Goal: Task Accomplishment & Management: Complete application form

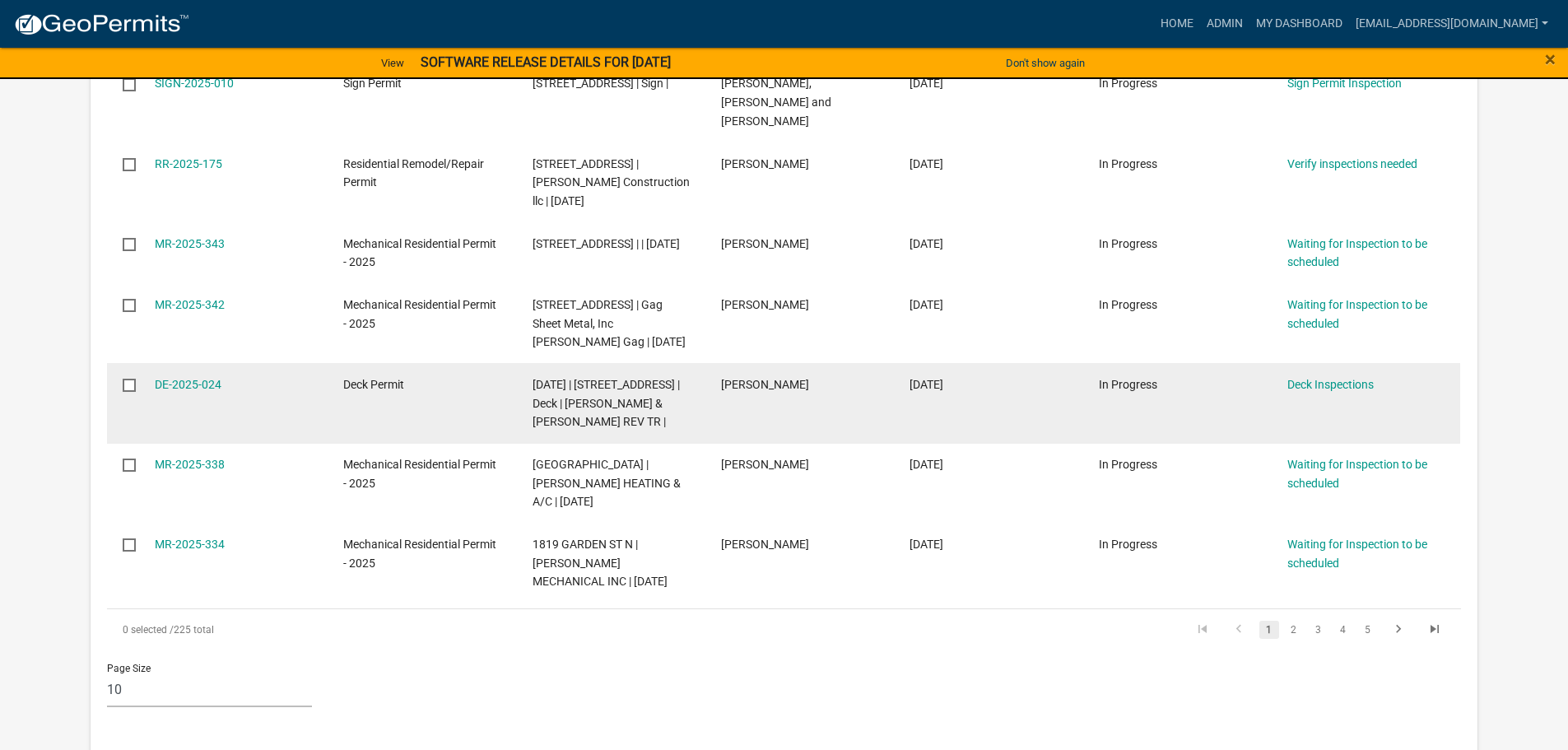
scroll to position [740, 0]
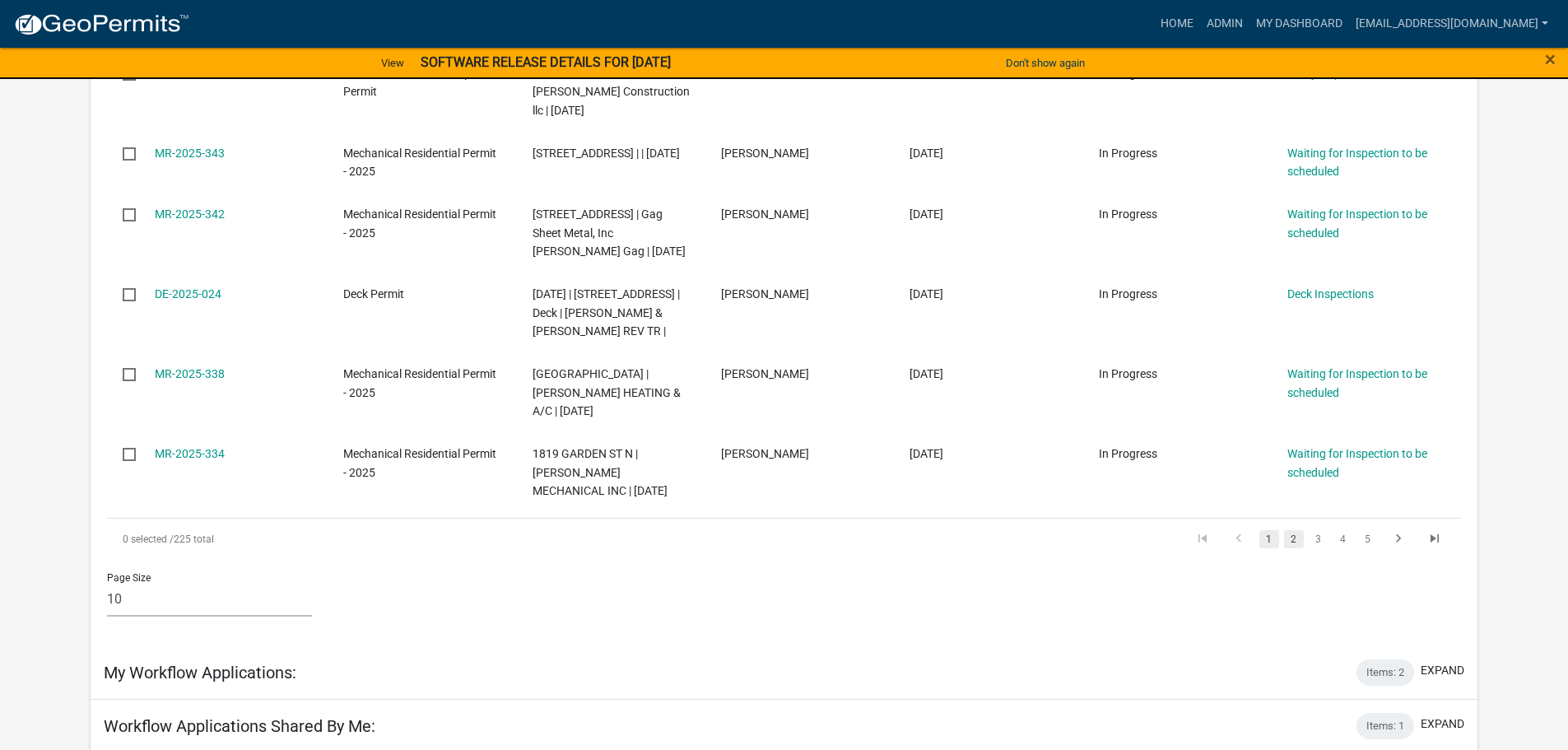
click at [1293, 530] on link "2" at bounding box center [1294, 539] width 20 height 18
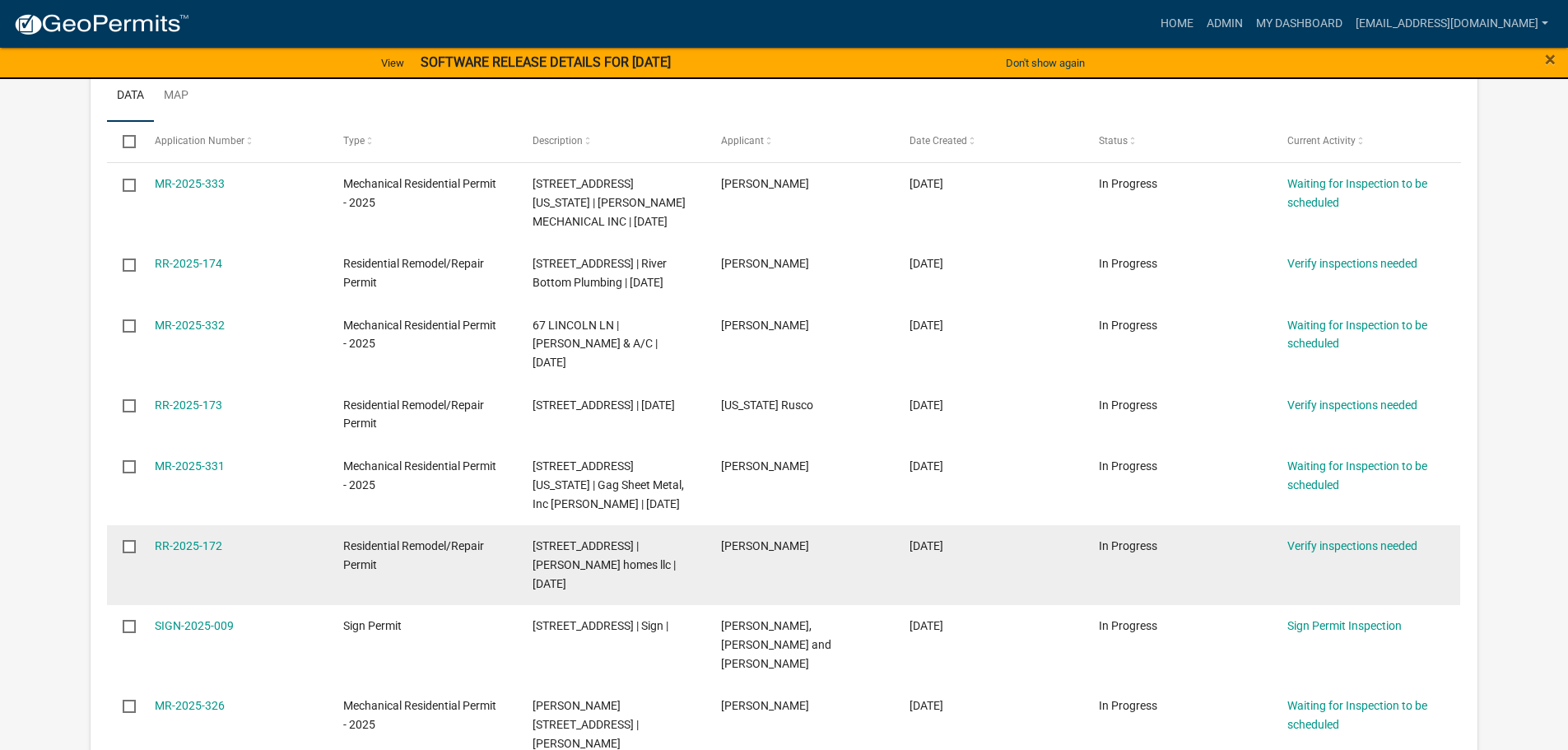
scroll to position [228, 0]
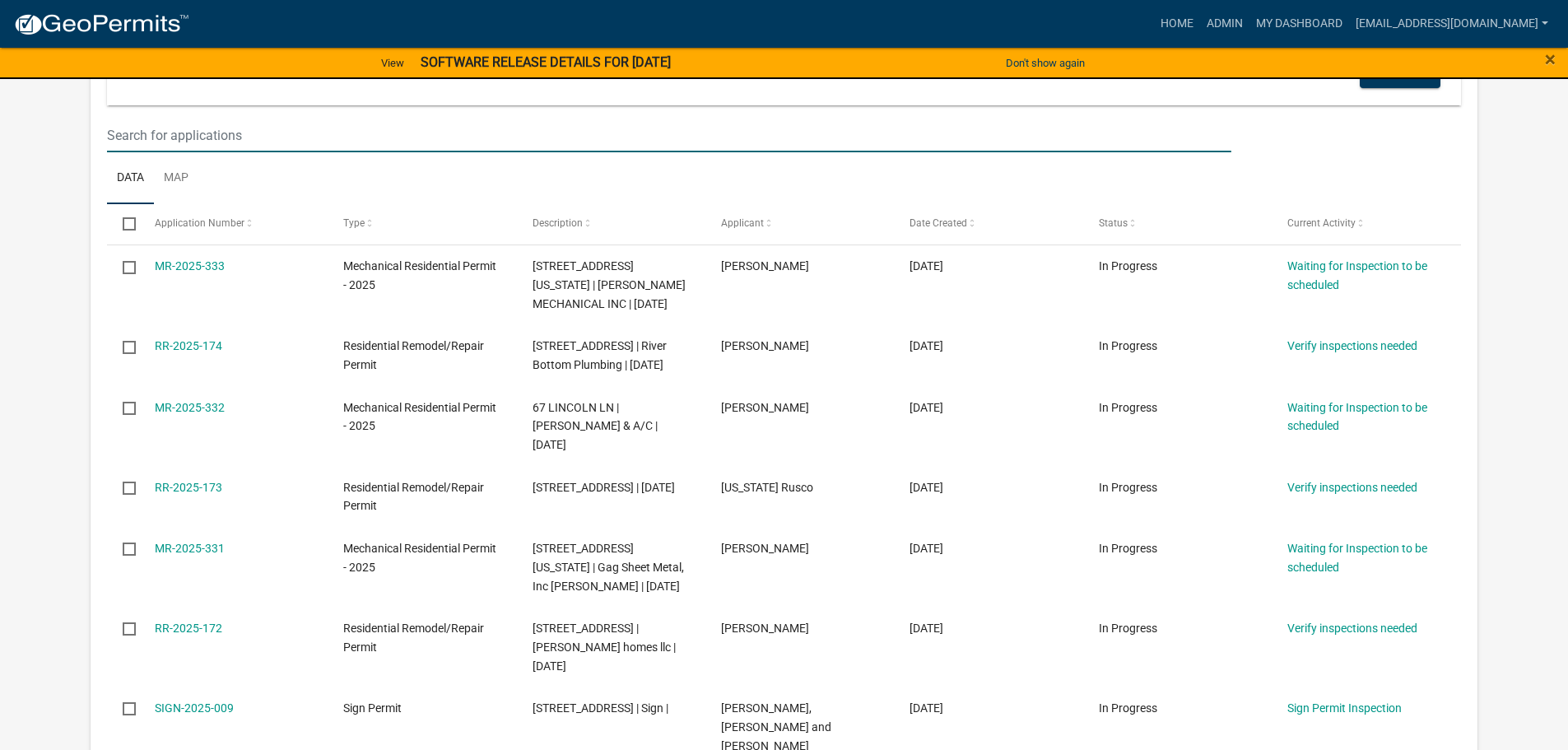
click at [134, 132] on input "text" at bounding box center [668, 135] width 1124 height 34
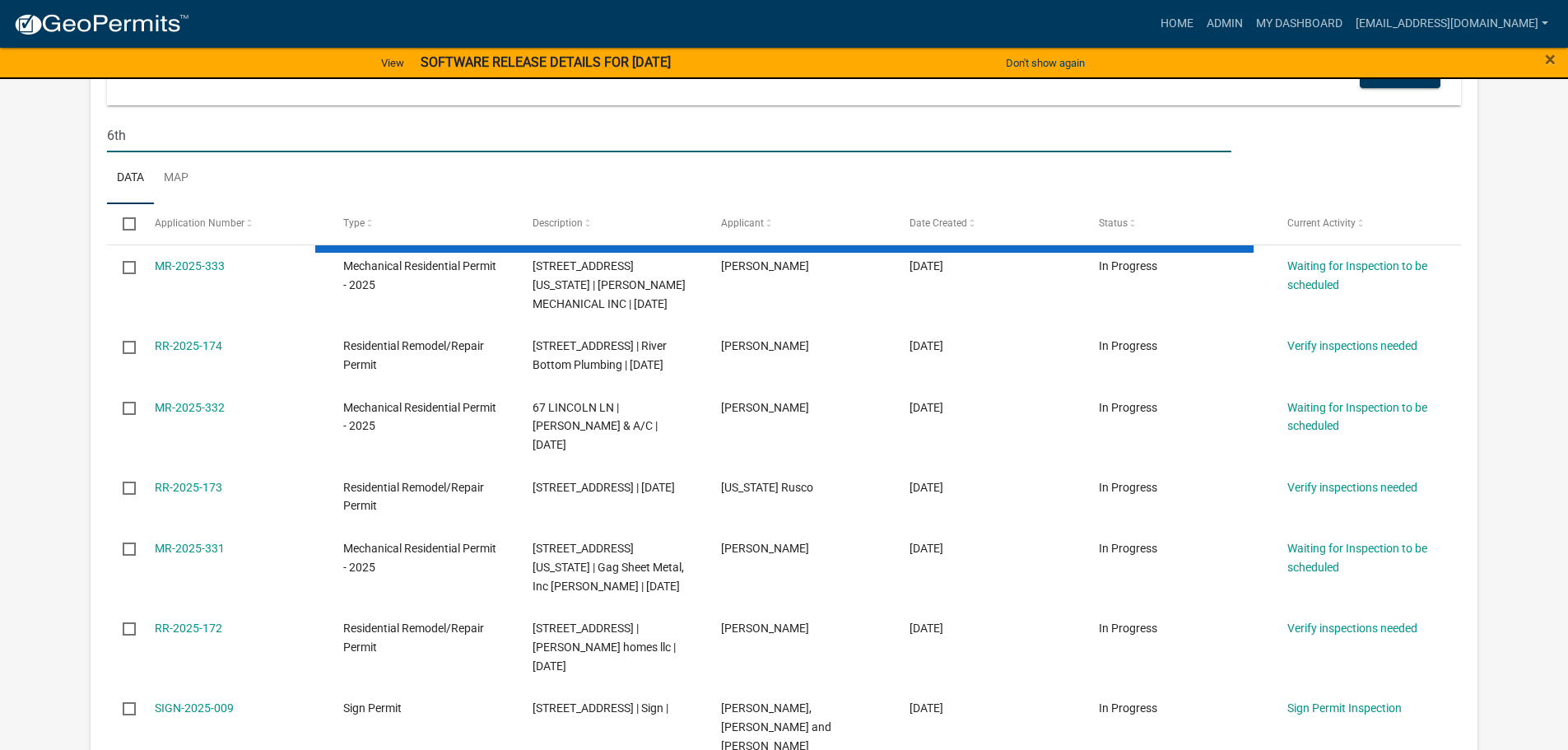
type input "6th"
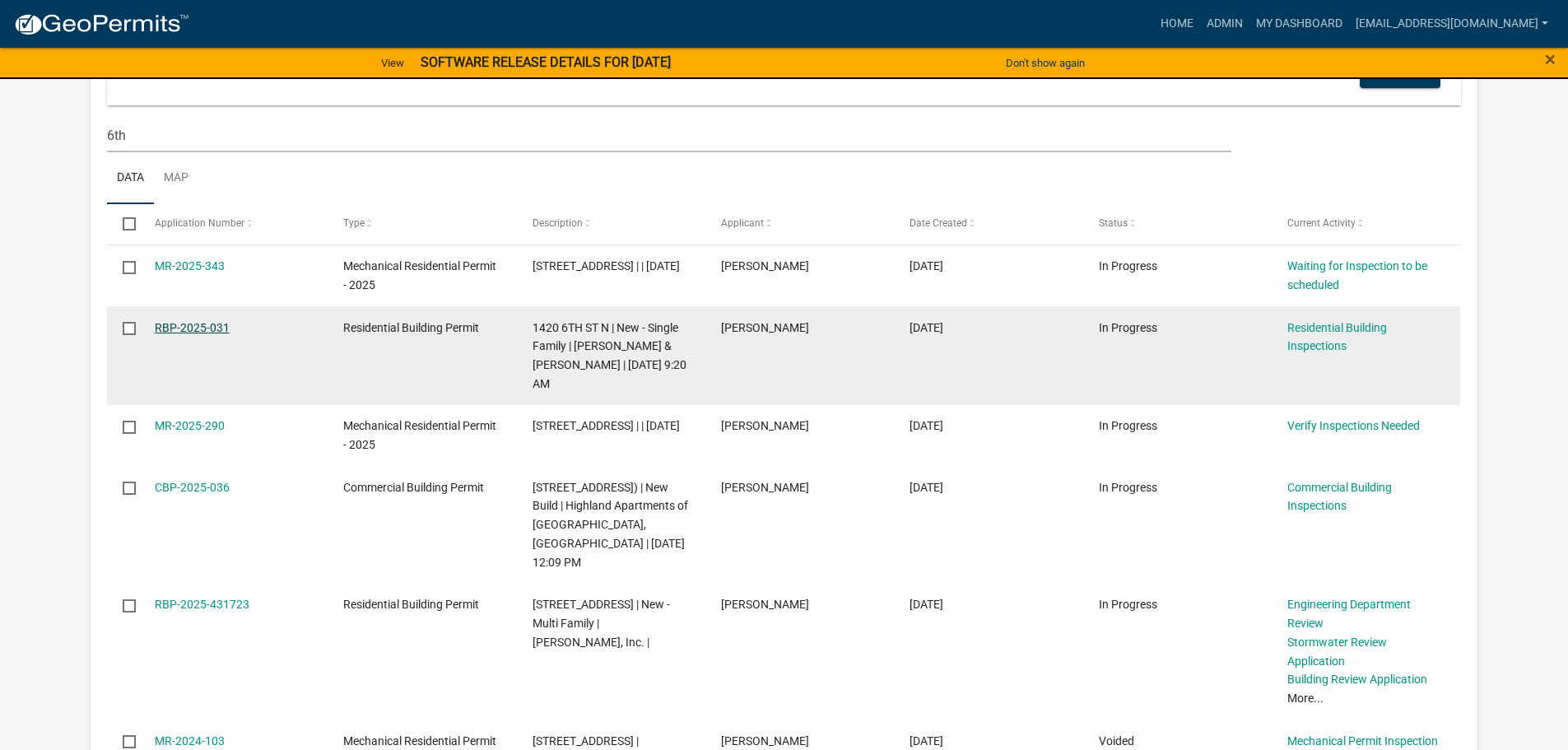
click at [161, 324] on link "RBP-2025-031" at bounding box center [191, 327] width 75 height 13
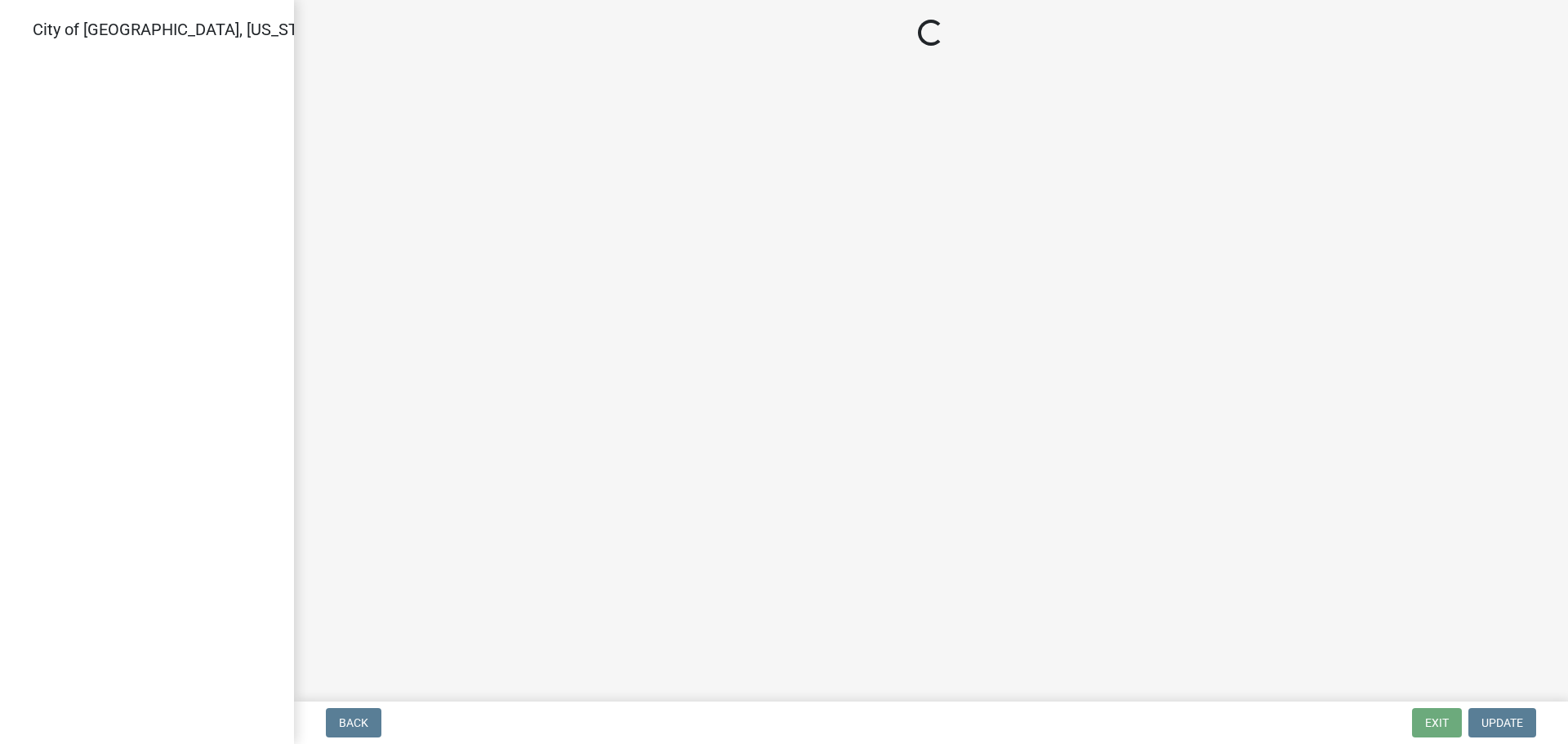
select select "805d55ac-e238-4e04-8f8e-acc067f36c3e"
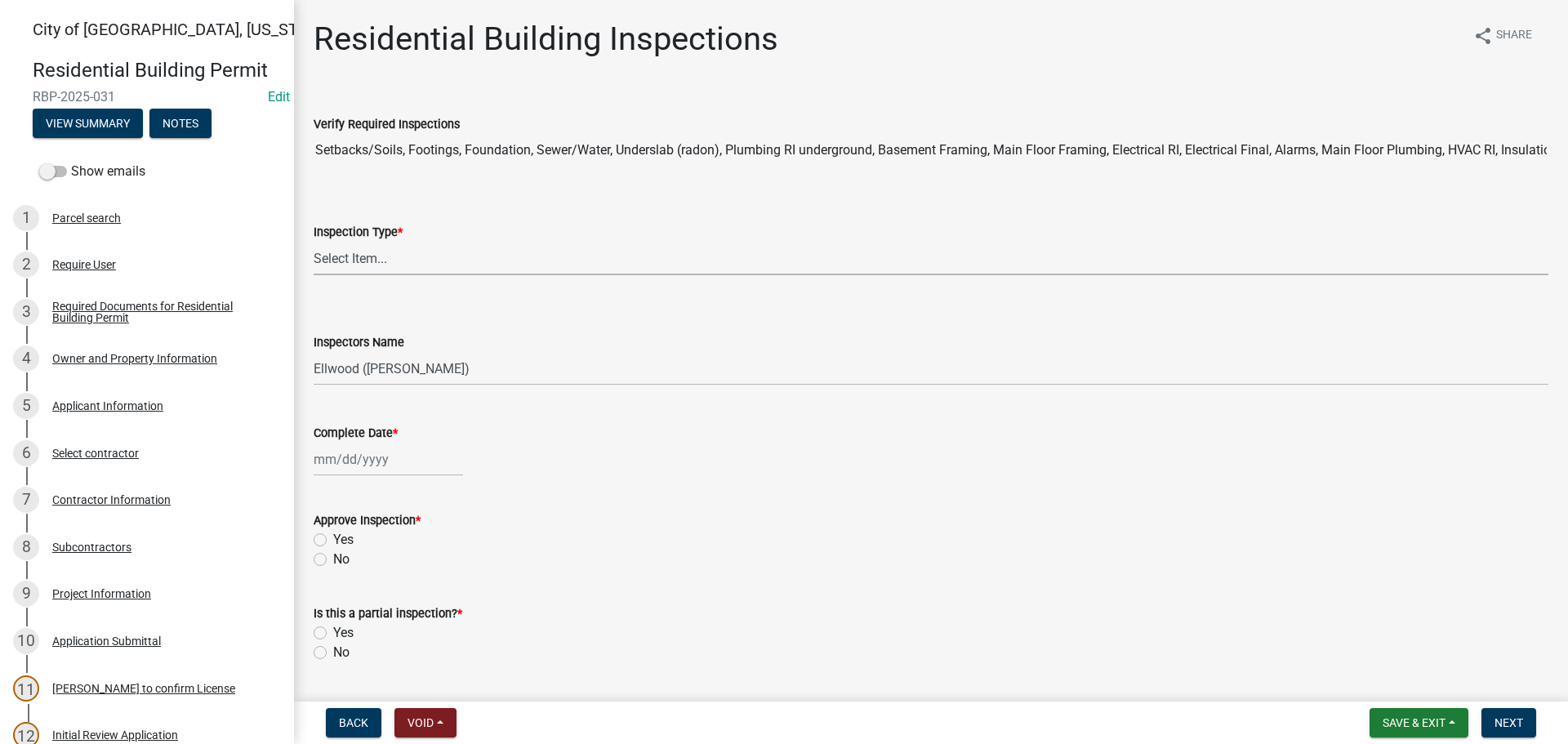
click at [362, 264] on select "Select Item... None All Inspections Required Energy Code Certificate Setback/So…" at bounding box center [930, 259] width 1235 height 34
click at [313, 242] on select "Select Item... None All Inspections Required Energy Code Certificate Setback/So…" at bounding box center [930, 259] width 1235 height 34
select select "e8c86019-77c2-4c82-a77c-46f053f09c1c"
click at [340, 376] on select "Select Item... Ellwood ([PERSON_NAME]) [EMAIL_ADDRESS][DOMAIN_NAME] ([PERSON_NA…" at bounding box center [930, 369] width 1235 height 34
select select "cd72df13-1819-4c17-818e-bd68a66556fb"
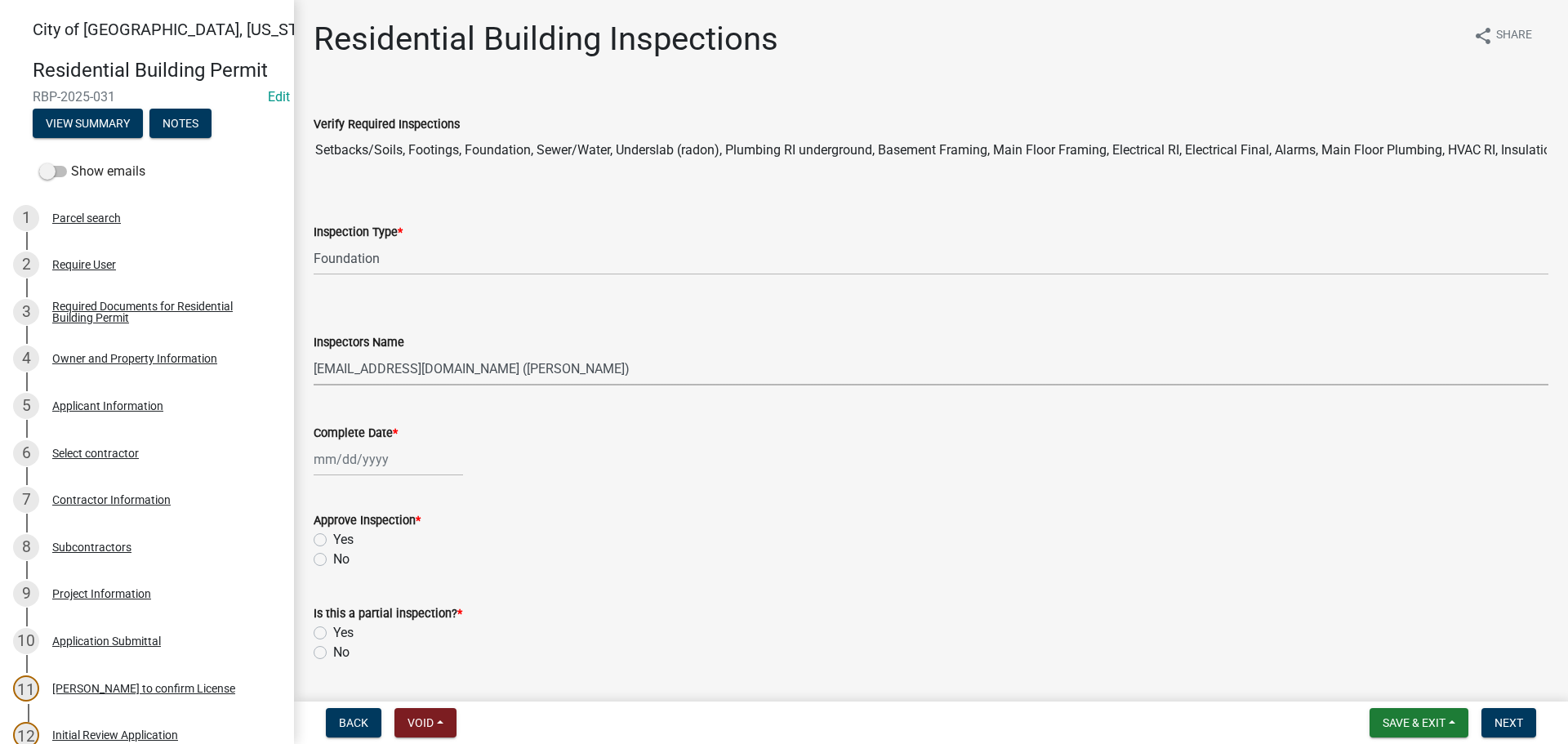
click at [313, 352] on select "Select Item... Ellwood ([PERSON_NAME]) [EMAIL_ADDRESS][DOMAIN_NAME] ([PERSON_NA…" at bounding box center [930, 369] width 1235 height 34
click at [350, 456] on div at bounding box center [388, 459] width 149 height 34
select select "9"
select select "2025"
click at [326, 599] on div "15" at bounding box center [330, 598] width 26 height 26
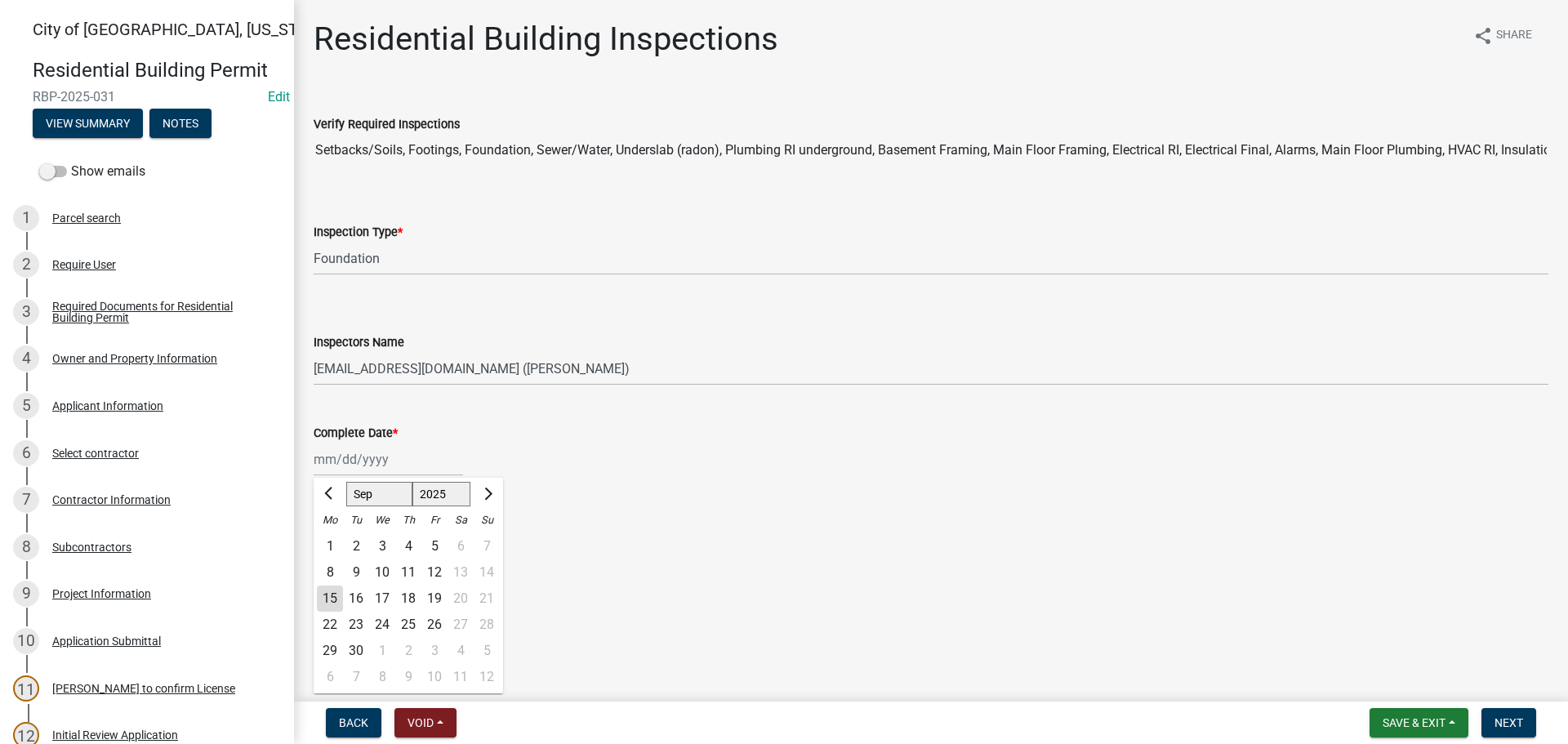
type input "[DATE]"
click at [312, 536] on div "Approve Inspection * Yes No" at bounding box center [931, 529] width 1260 height 78
click at [333, 541] on label "Yes" at bounding box center [343, 539] width 21 height 20
click at [333, 540] on input "Yes" at bounding box center [338, 535] width 11 height 11
radio input "true"
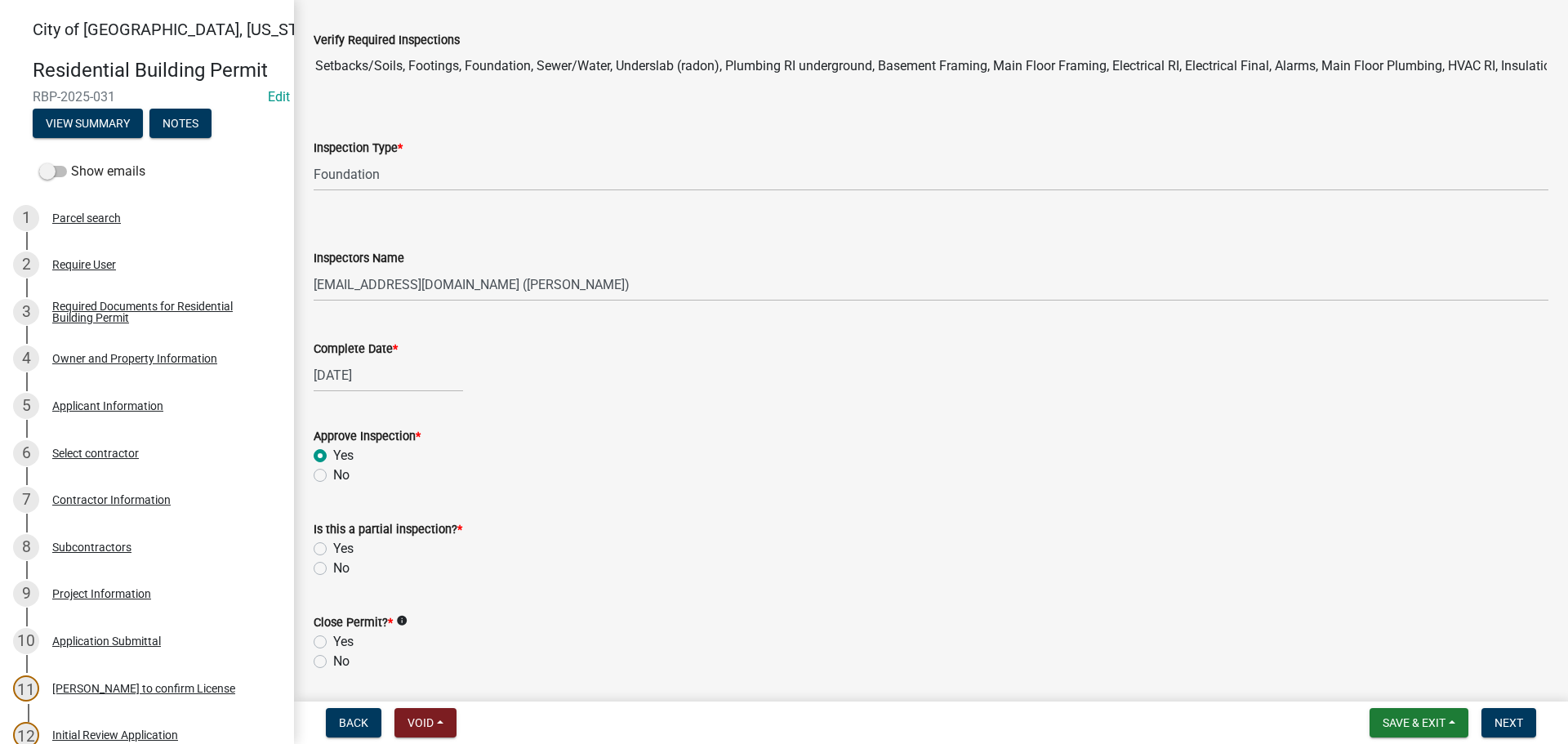
scroll to position [163, 0]
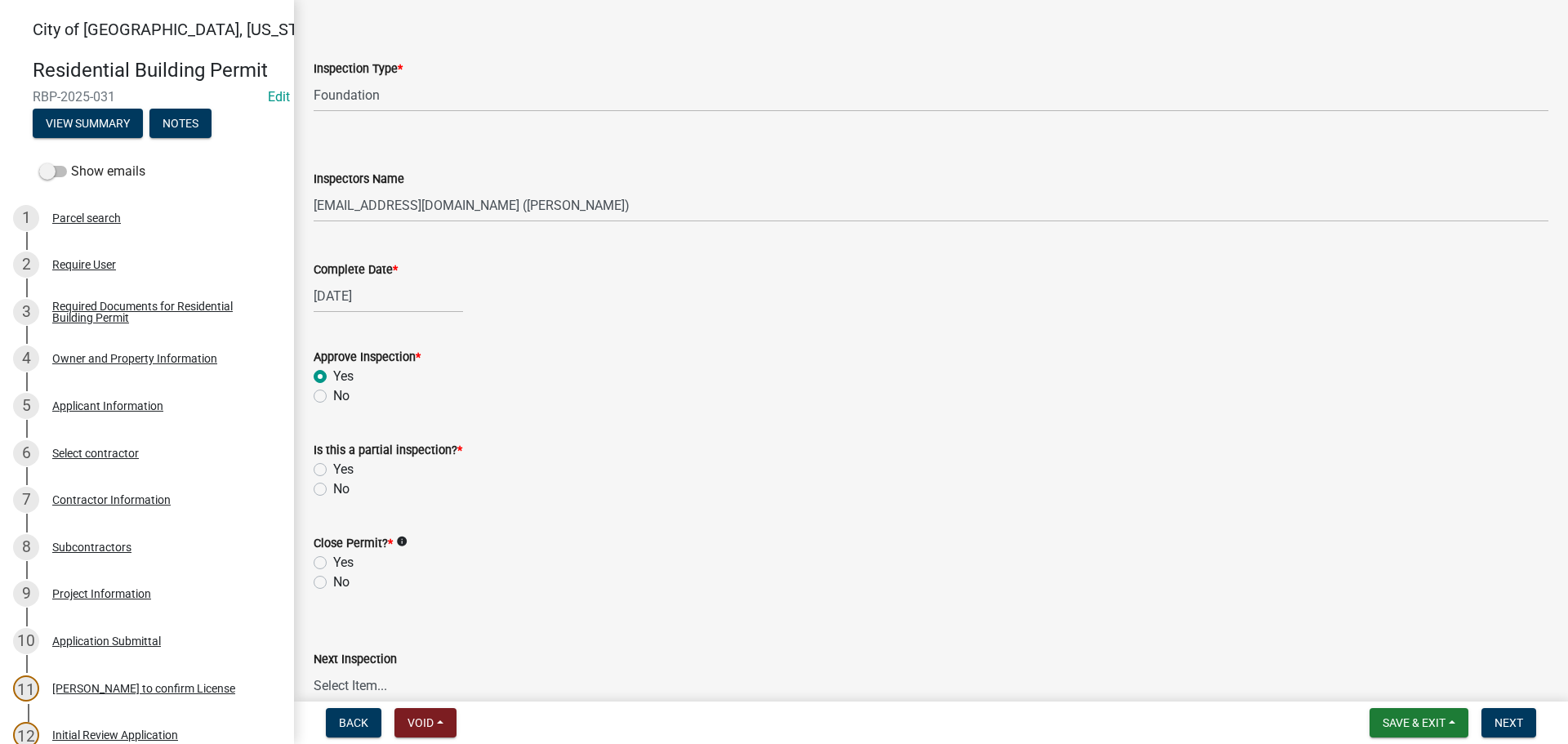
click at [333, 491] on label "No" at bounding box center [341, 489] width 17 height 20
click at [333, 490] on input "No" at bounding box center [338, 484] width 11 height 11
radio input "true"
click at [319, 589] on div "No" at bounding box center [930, 582] width 1235 height 20
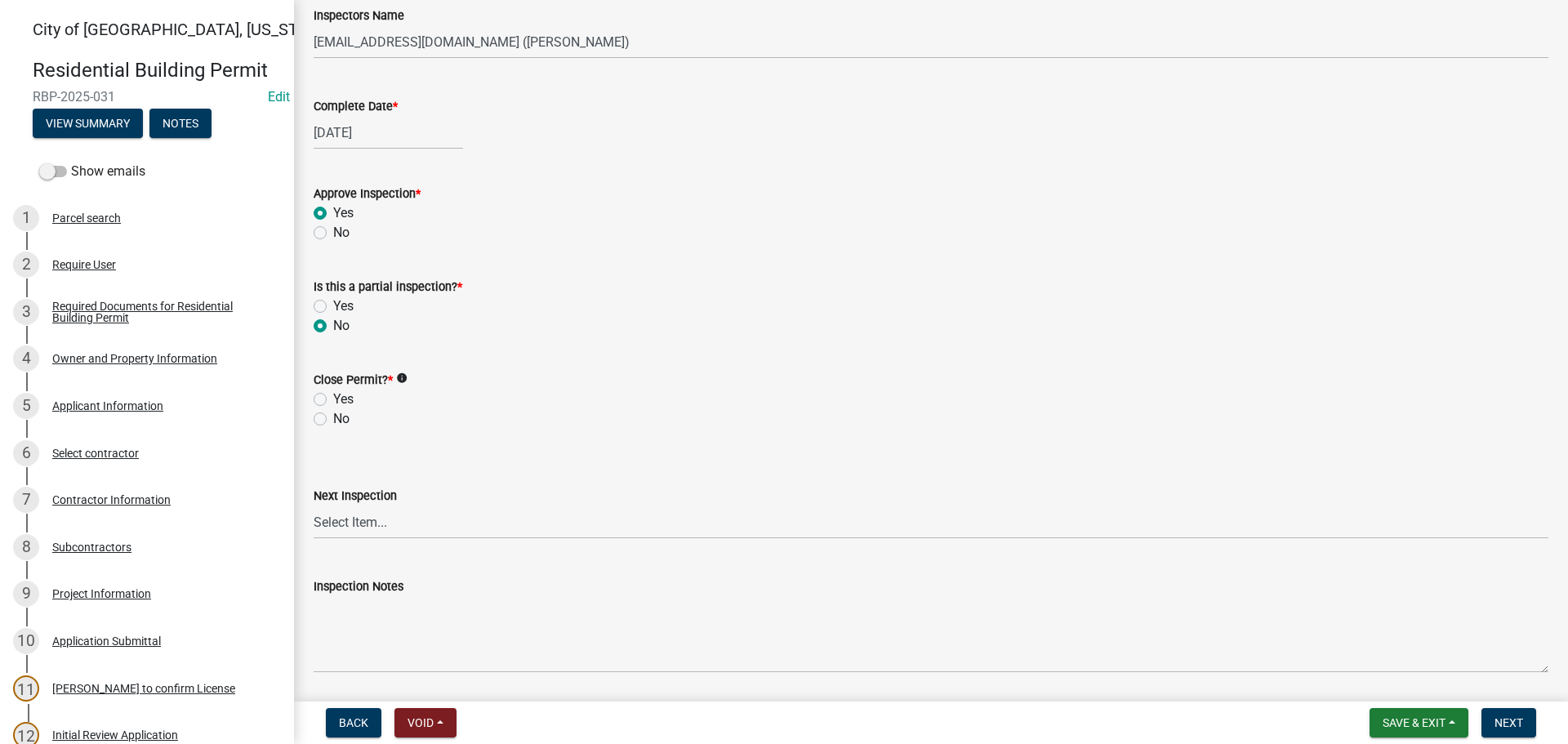
click at [333, 419] on label "No" at bounding box center [341, 419] width 17 height 20
click at [333, 419] on input "No" at bounding box center [338, 414] width 11 height 11
radio input "true"
click at [1510, 728] on span "Next" at bounding box center [1509, 721] width 29 height 13
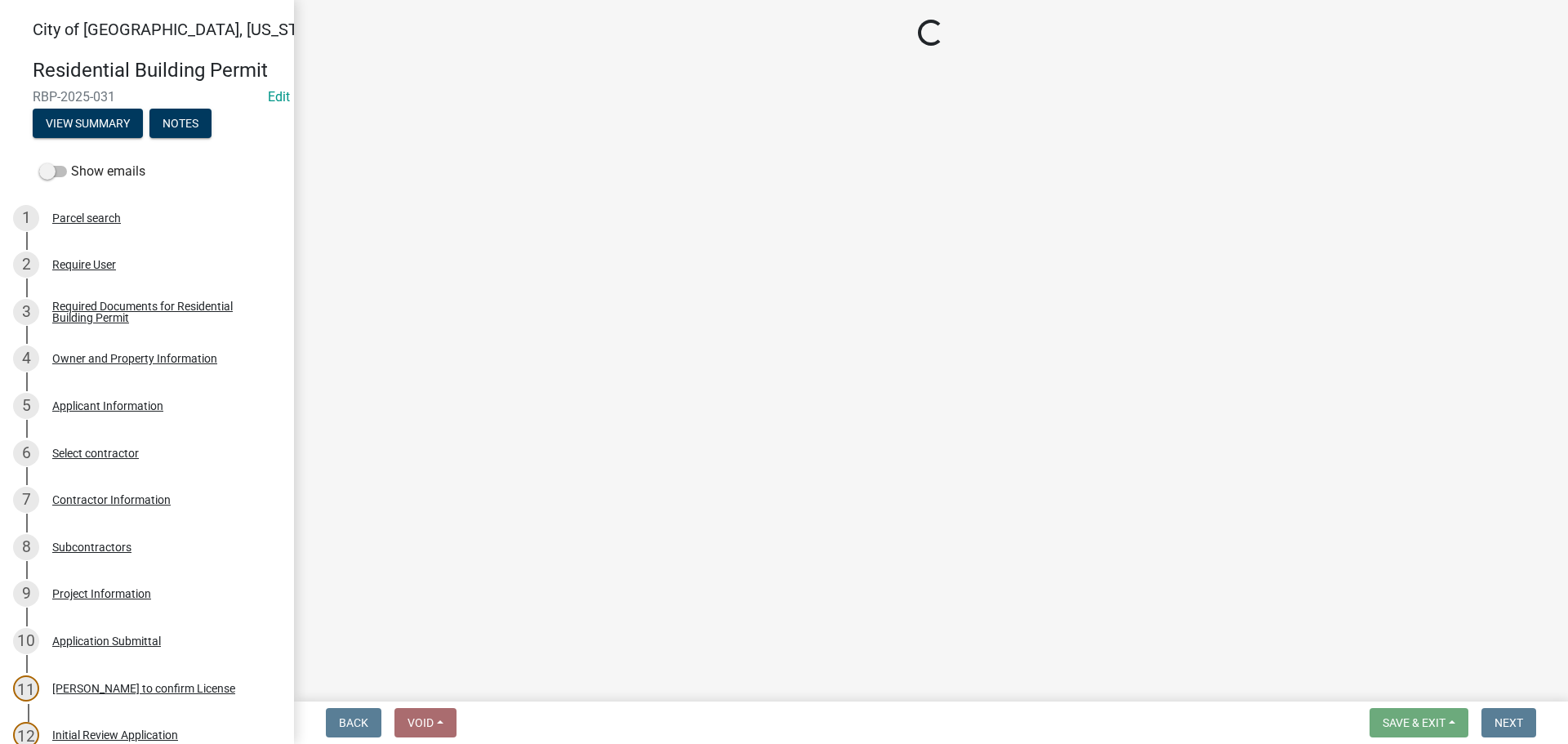
select select "805d55ac-e238-4e04-8f8e-acc067f36c3e"
